Goal: Transaction & Acquisition: Purchase product/service

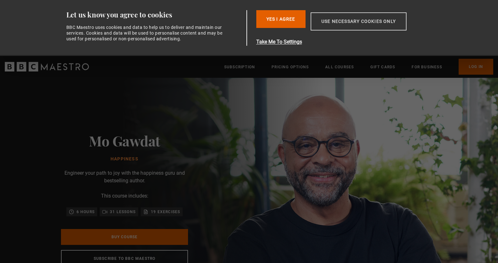
click at [363, 23] on button "Use necessary cookies only" at bounding box center [359, 21] width 96 height 18
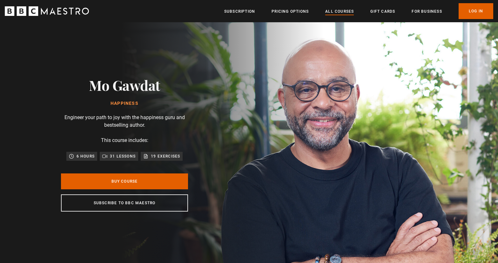
click at [346, 11] on link "All Courses" at bounding box center [339, 11] width 29 height 6
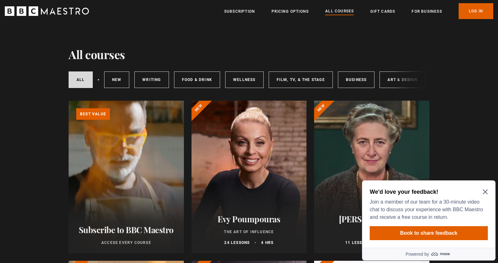
click at [486, 191] on icon "Close Maze Prompt" at bounding box center [485, 192] width 5 height 5
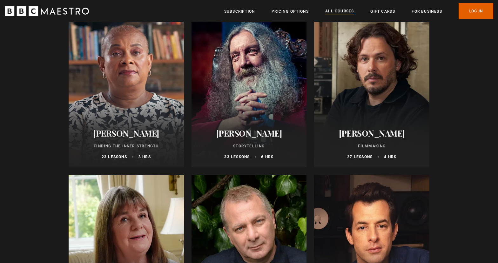
scroll to position [1688, 0]
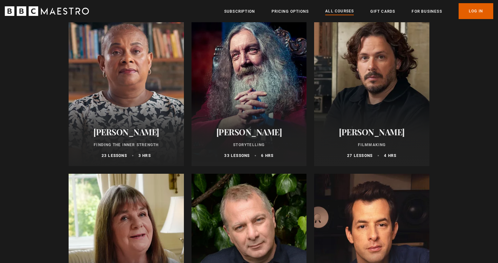
click at [251, 132] on h2 "Alan Moore" at bounding box center [249, 132] width 100 height 10
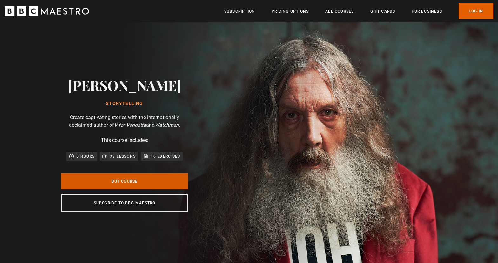
click at [125, 182] on link "Buy Course" at bounding box center [124, 181] width 127 height 16
